Goal: Information Seeking & Learning: Learn about a topic

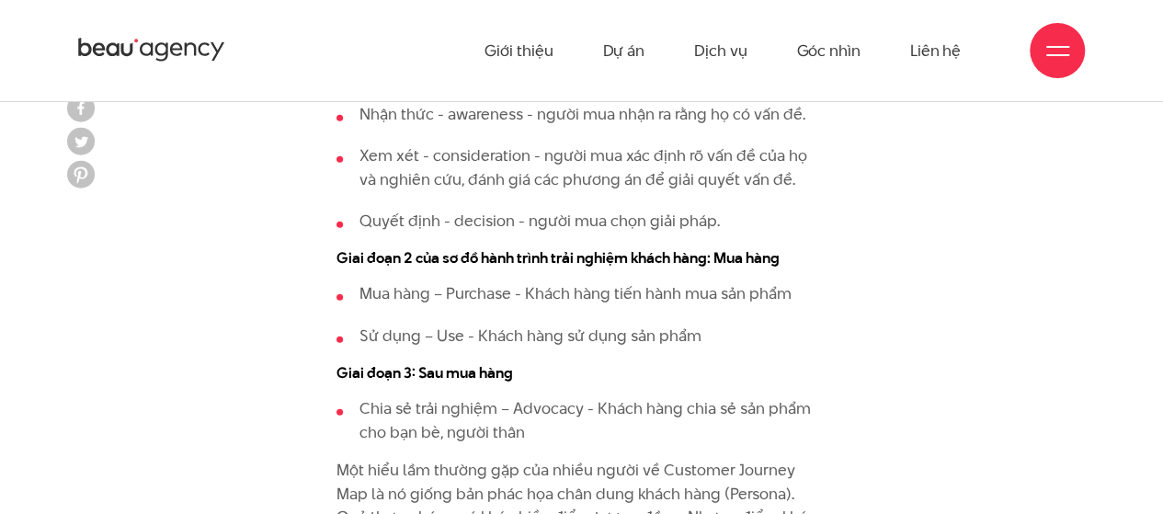
scroll to position [2361, 0]
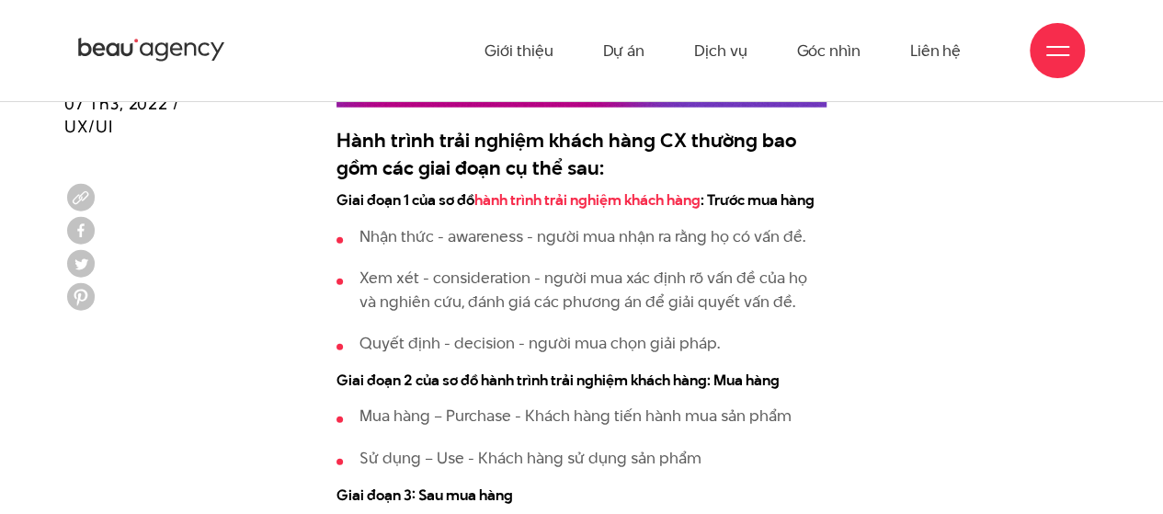
click at [512, 242] on p "Nhận thức - awareness - người mua nhận ra rằng họ có vấn đề." at bounding box center [592, 237] width 467 height 24
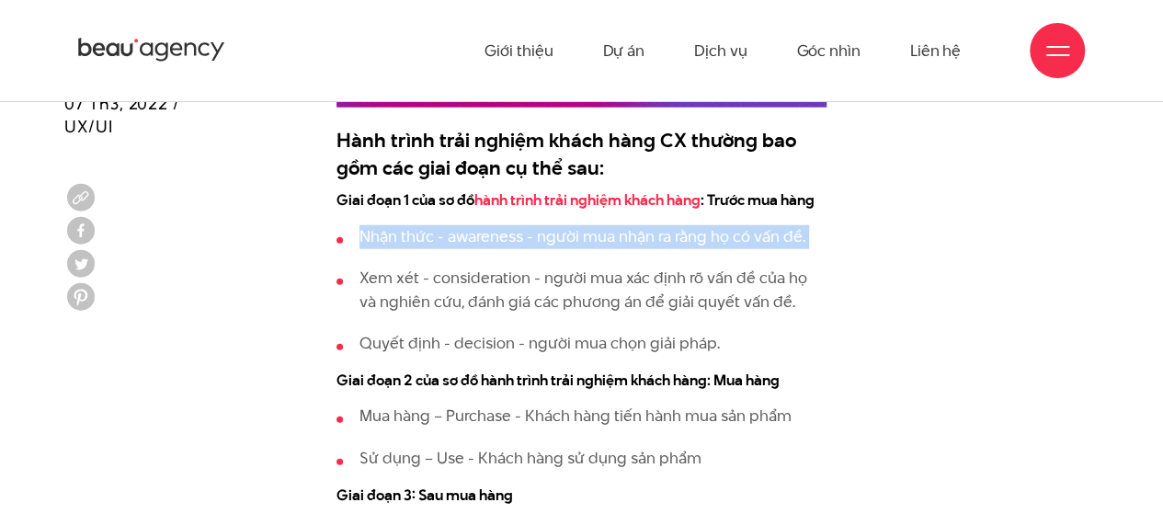
click at [512, 242] on p "Nhận thức - awareness - người mua nhận ra rằng họ có vấn đề." at bounding box center [592, 237] width 467 height 24
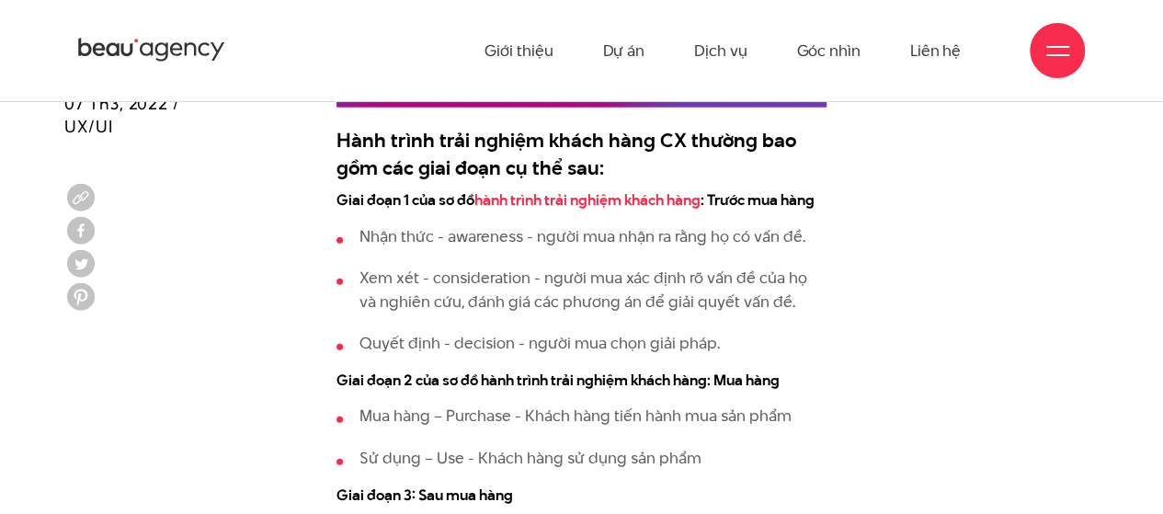
click at [528, 298] on p "Xem xét - consideration - người mua xác định rõ vấn đề của họ và nghiên cứu, đá…" at bounding box center [592, 290] width 467 height 47
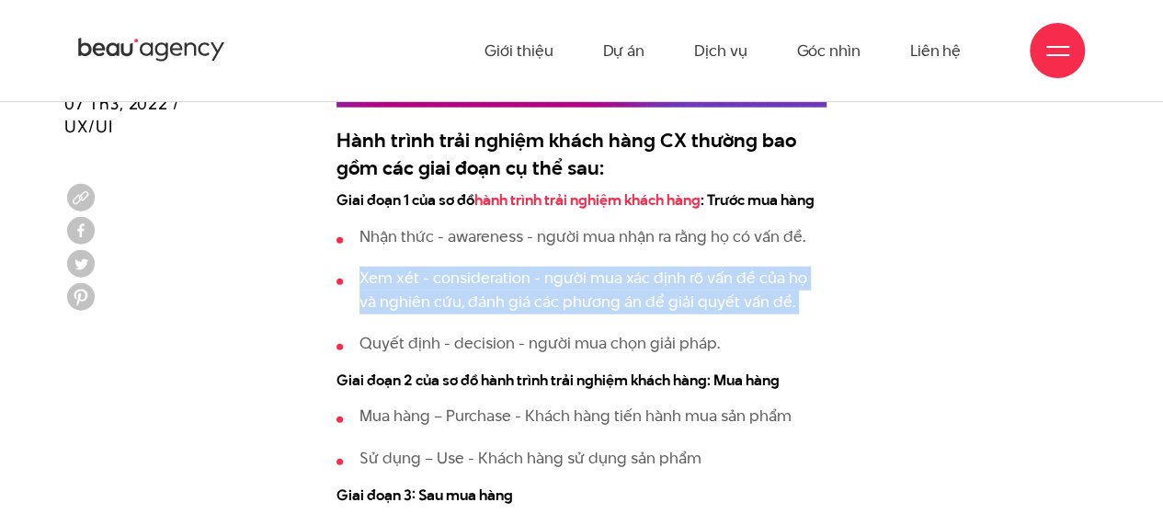
click at [528, 298] on p "Xem xét - consideration - người mua xác định rõ vấn đề của họ và nghiên cứu, đá…" at bounding box center [592, 290] width 467 height 47
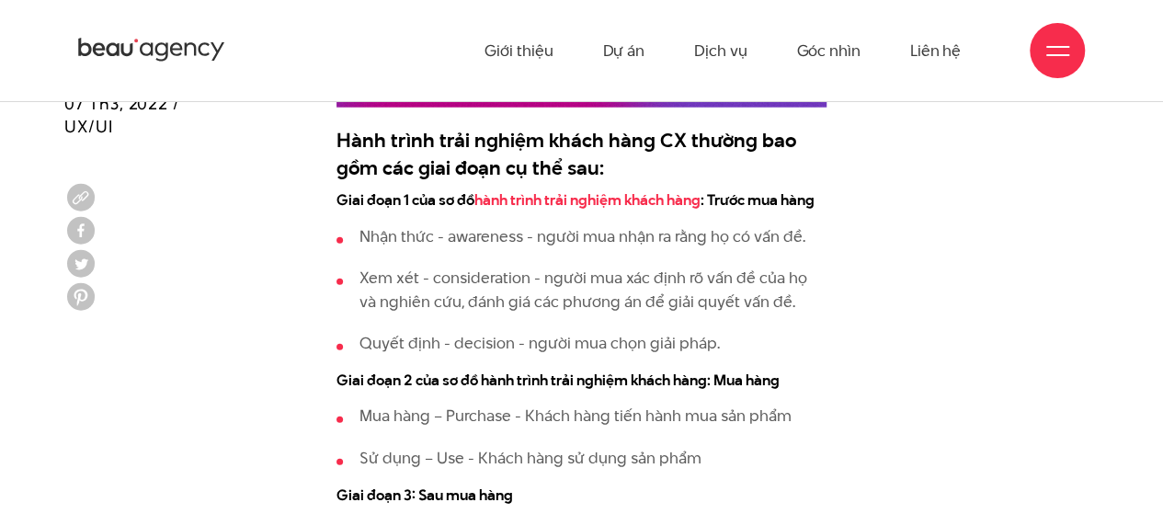
click at [552, 341] on li "Quyết định - decision - người mua chọn giải pháp." at bounding box center [581, 344] width 490 height 24
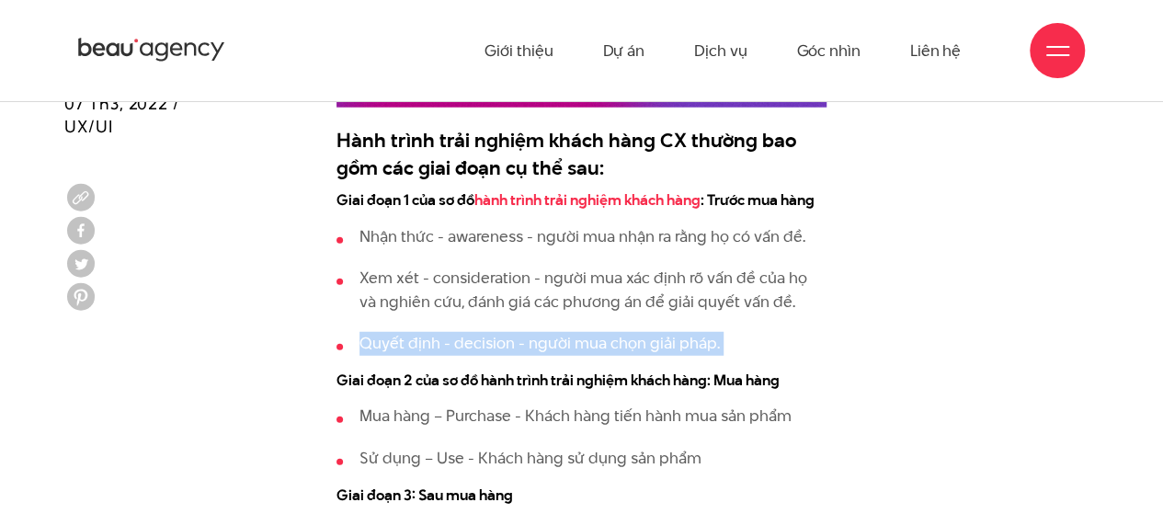
click at [552, 341] on li "Quyết định - decision - người mua chọn giải pháp." at bounding box center [581, 344] width 490 height 24
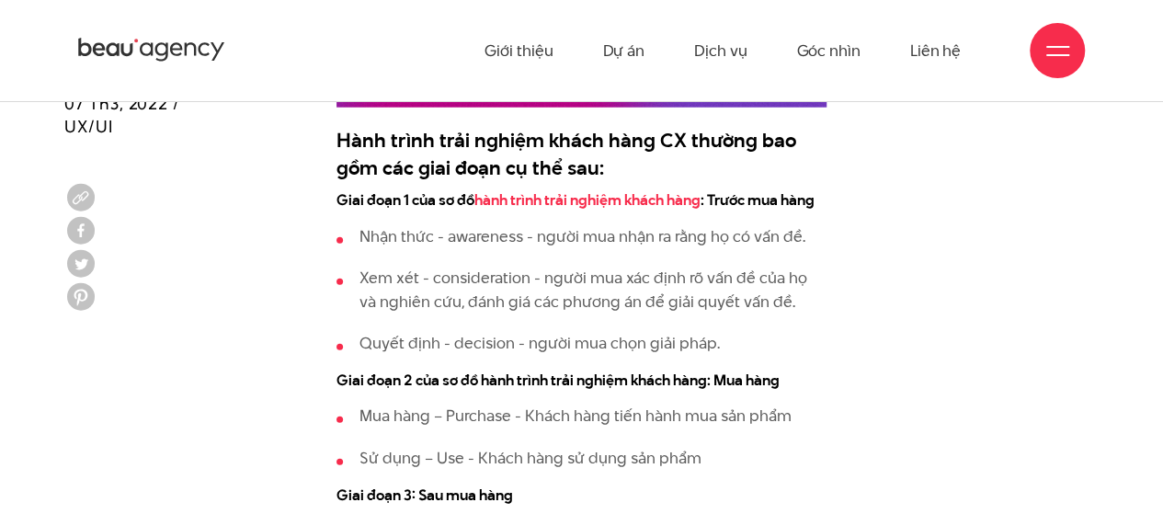
click at [570, 430] on ul "Mua hàng – Purchase - Khách hàng tiến hành mua sản phẩm Sử dụng – Use - Khách h…" at bounding box center [581, 436] width 490 height 65
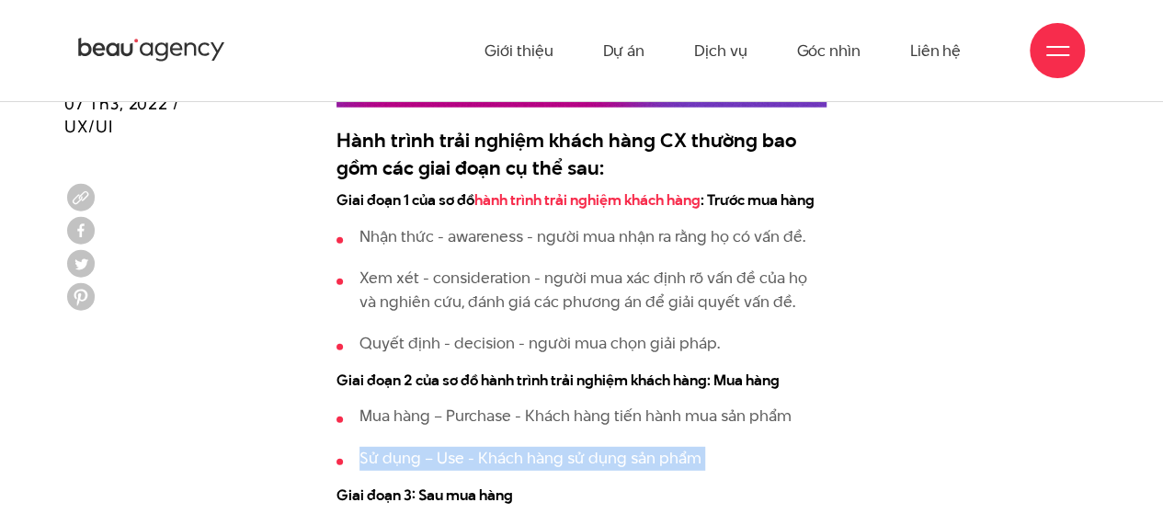
click at [570, 430] on ul "Mua hàng – Purchase - Khách hàng tiến hành mua sản phẩm Sử dụng – Use - Khách h…" at bounding box center [581, 436] width 490 height 65
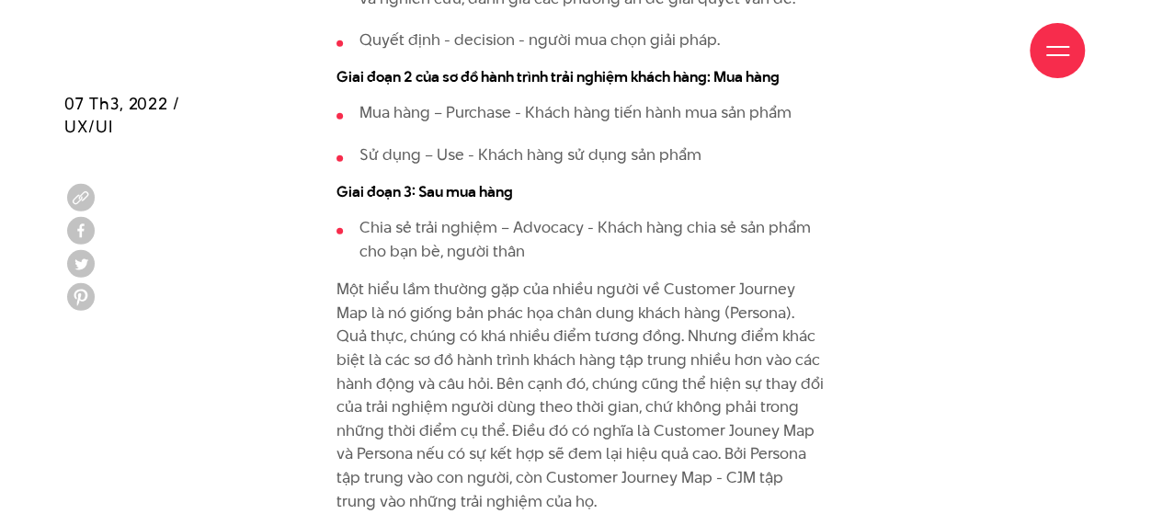
click at [570, 430] on p "Một hiểu lầm thường gặp của nhiều người về Customer Journey Map là nó giống bản…" at bounding box center [581, 395] width 490 height 235
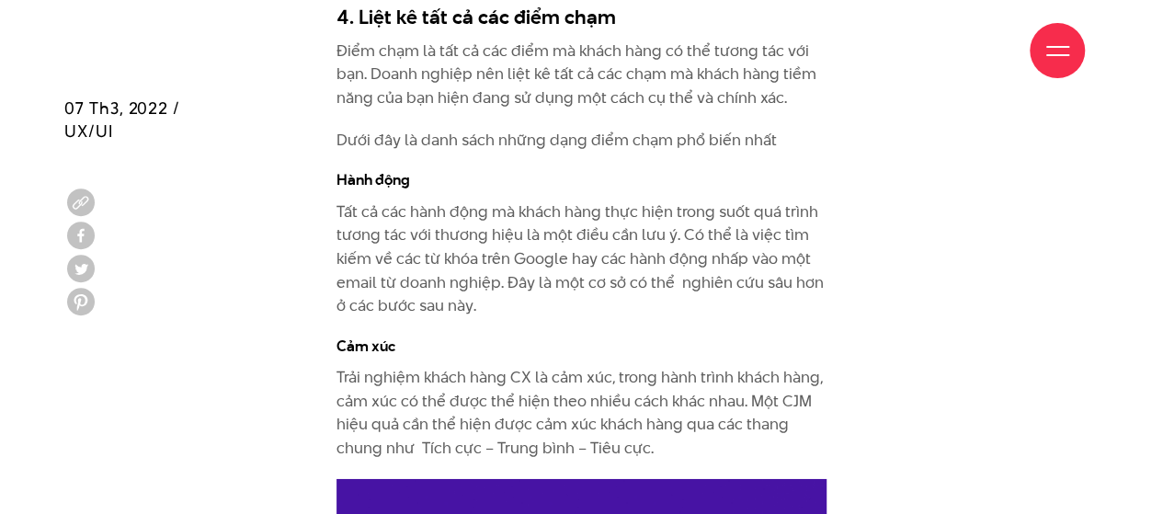
scroll to position [6341, 0]
